Goal: Task Accomplishment & Management: Manage account settings

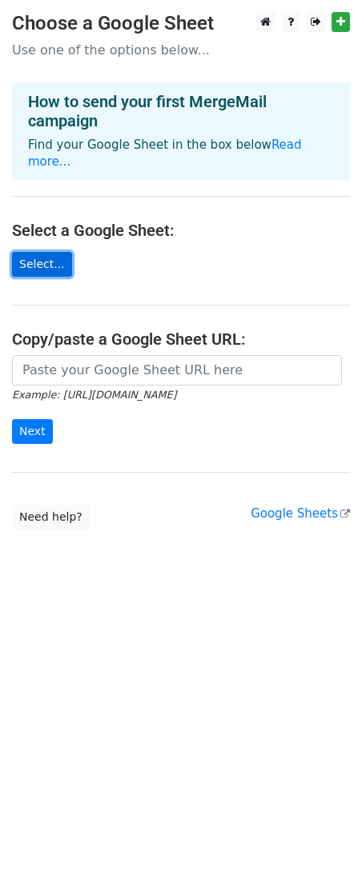
click at [40, 252] on link "Select..." at bounding box center [42, 264] width 60 height 25
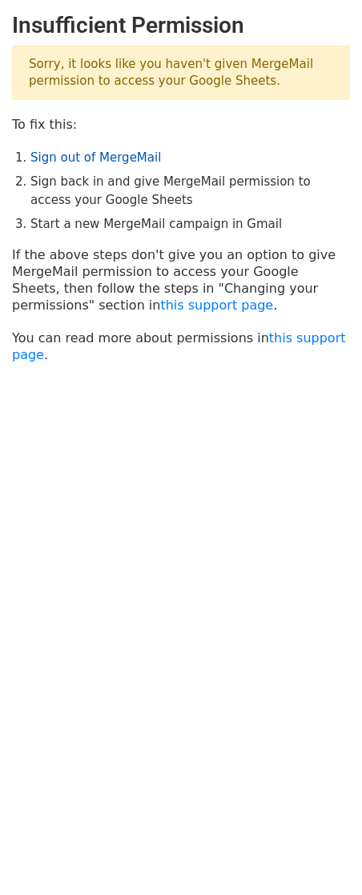
click at [74, 161] on link "Sign out of MergeMail" at bounding box center [95, 157] width 130 height 14
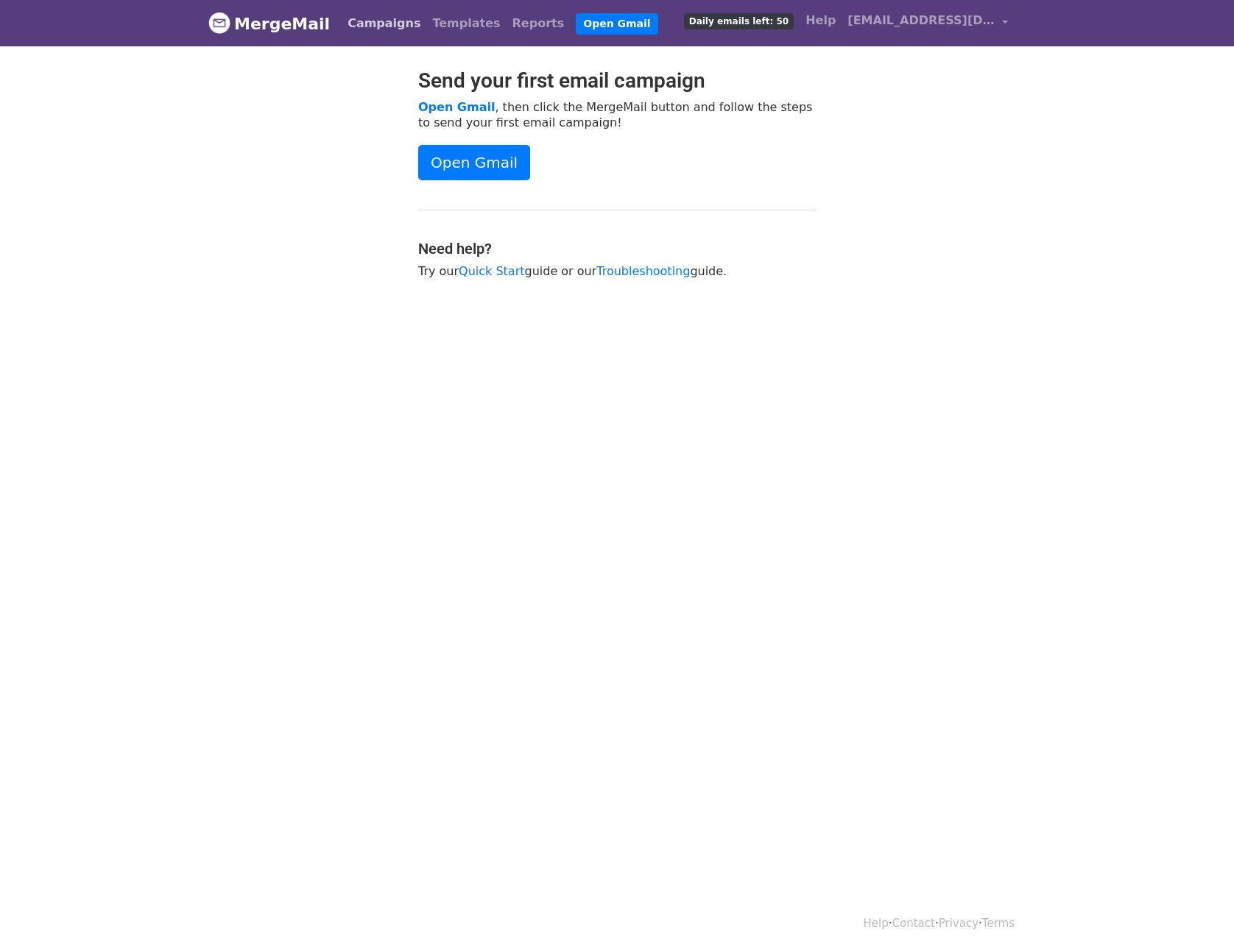
click at [377, 20] on link "Campaigns" at bounding box center [384, 24] width 85 height 29
click at [1000, 17] on link "sgruszynski@threelakessd.k12.wi.us" at bounding box center [928, 23] width 172 height 35
click at [928, 112] on link "Integrations" at bounding box center [935, 108] width 156 height 24
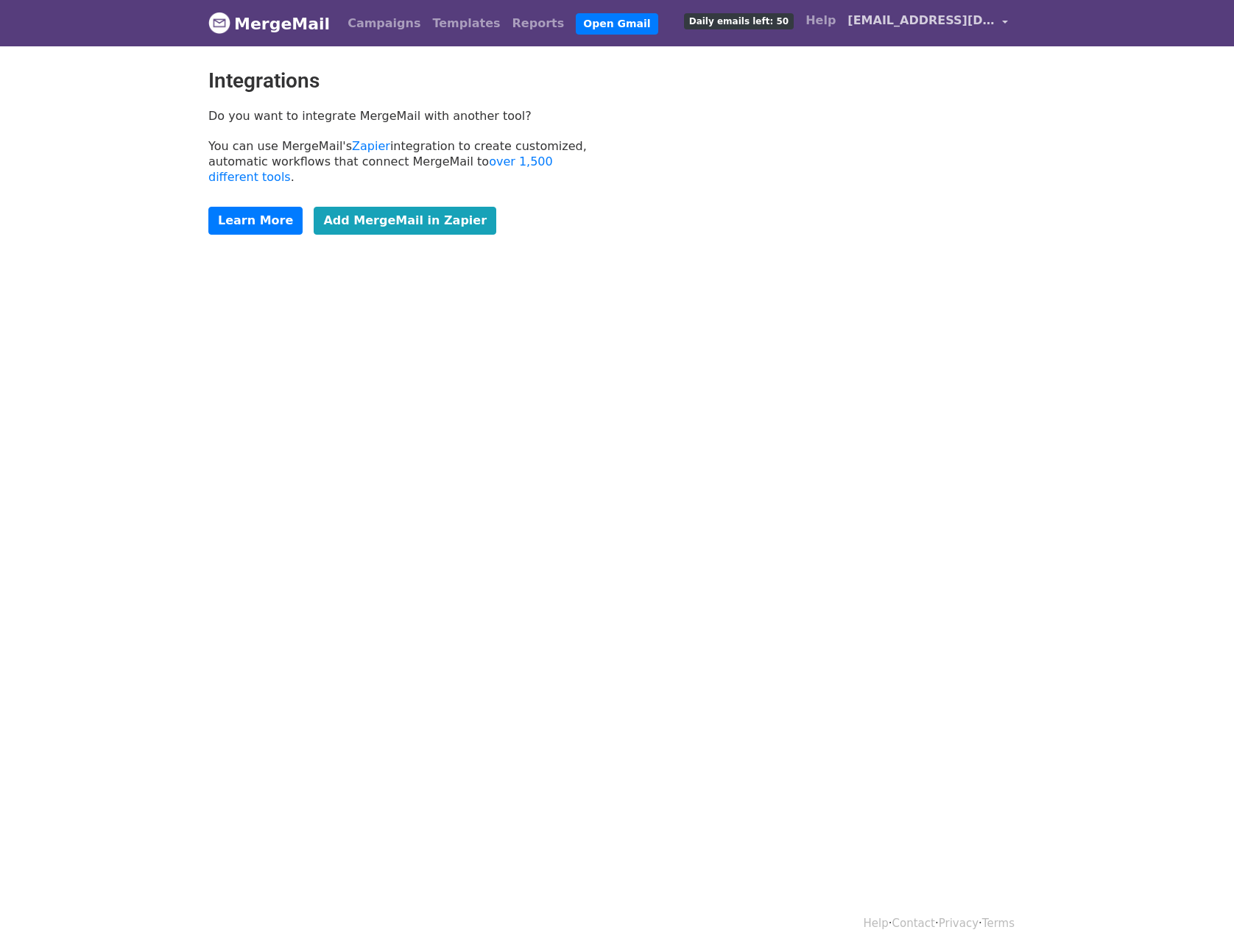
click at [1003, 21] on link "[EMAIL_ADDRESS][DOMAIN_NAME]" at bounding box center [928, 23] width 172 height 35
click at [928, 152] on link "Sign out" at bounding box center [935, 155] width 156 height 24
